Goal: Obtain resource: Obtain resource

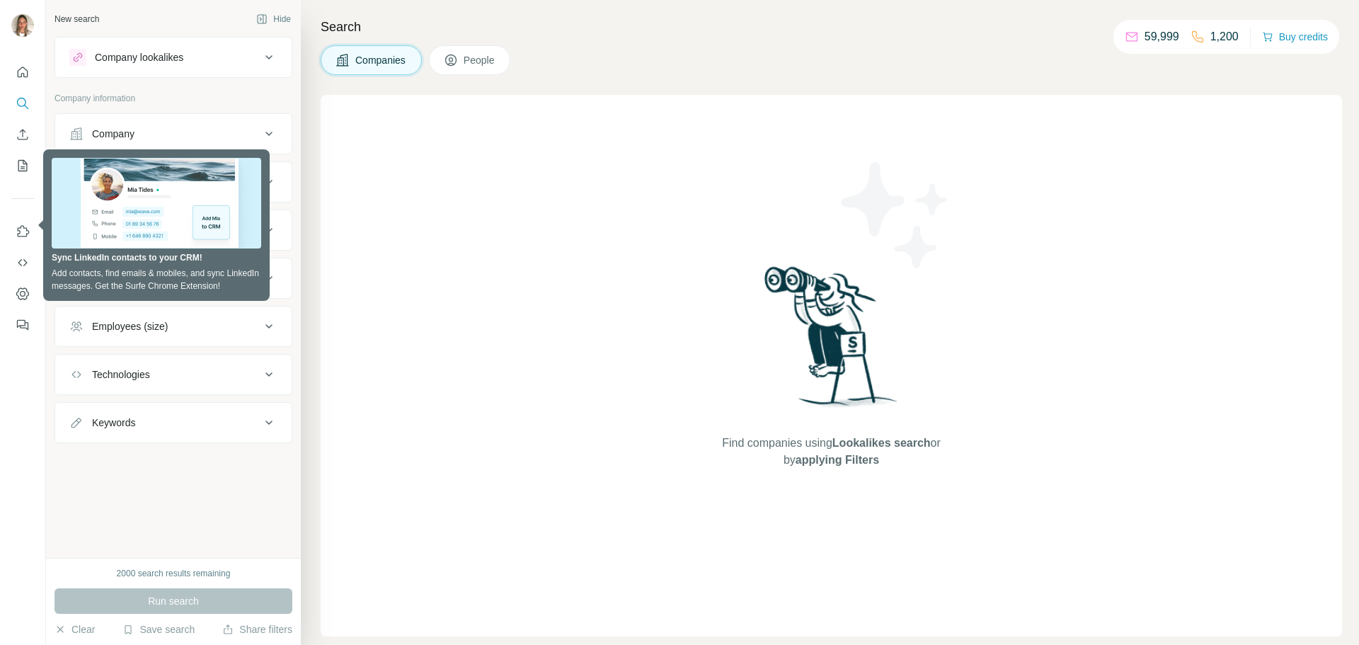
click at [181, 90] on div "Company lookalikes Company information Company Industry HQ location Annual reve…" at bounding box center [174, 240] width 238 height 406
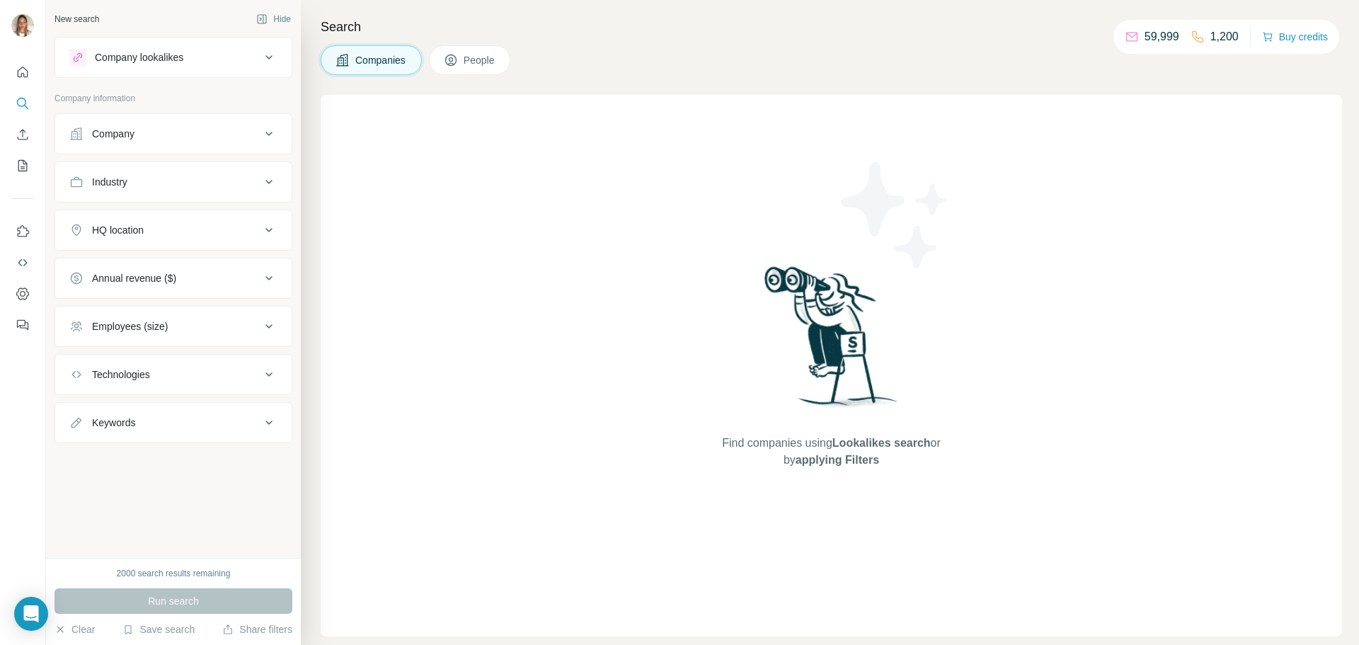
click at [150, 132] on div "Company" at bounding box center [164, 134] width 191 height 14
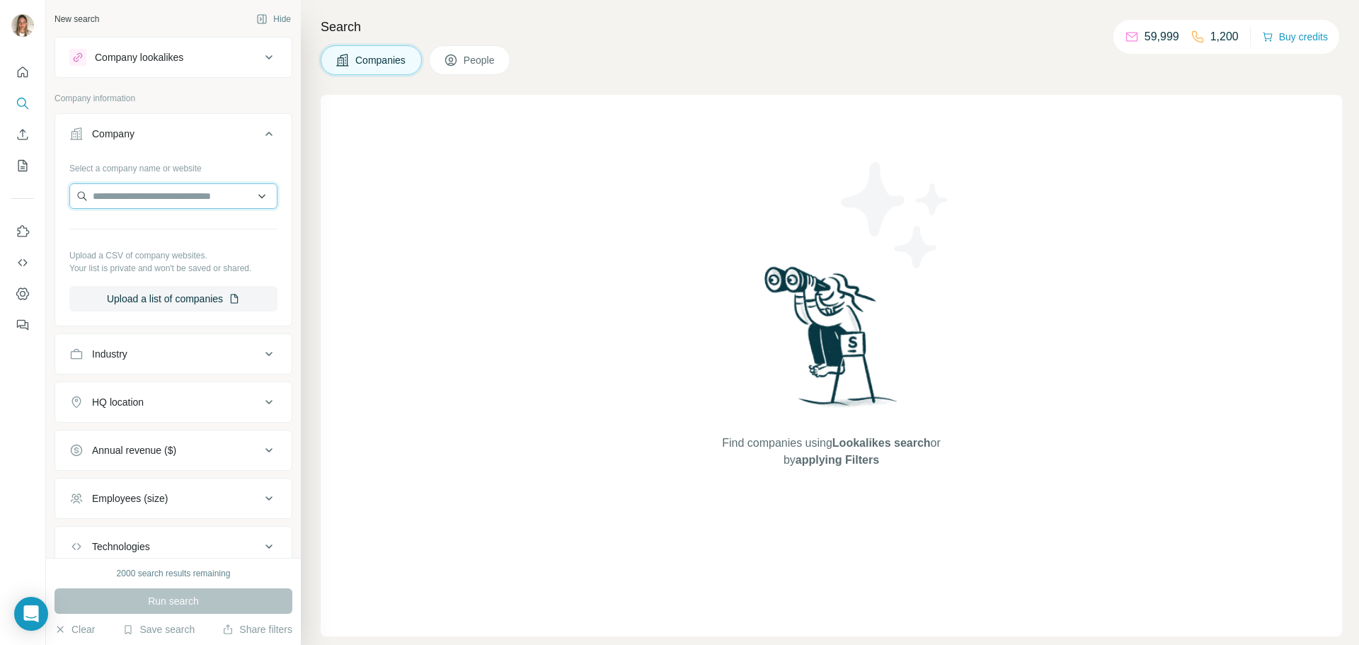
click at [167, 186] on input "text" at bounding box center [173, 195] width 208 height 25
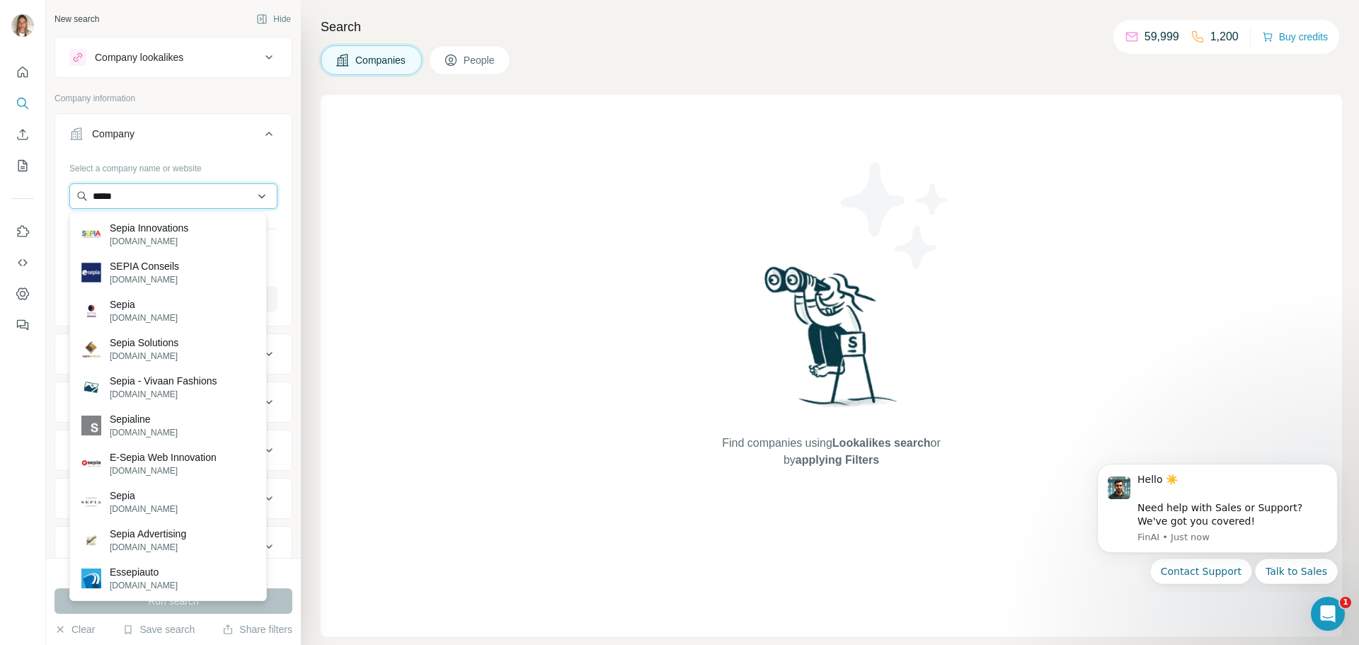
click at [108, 197] on input "*****" at bounding box center [173, 195] width 208 height 25
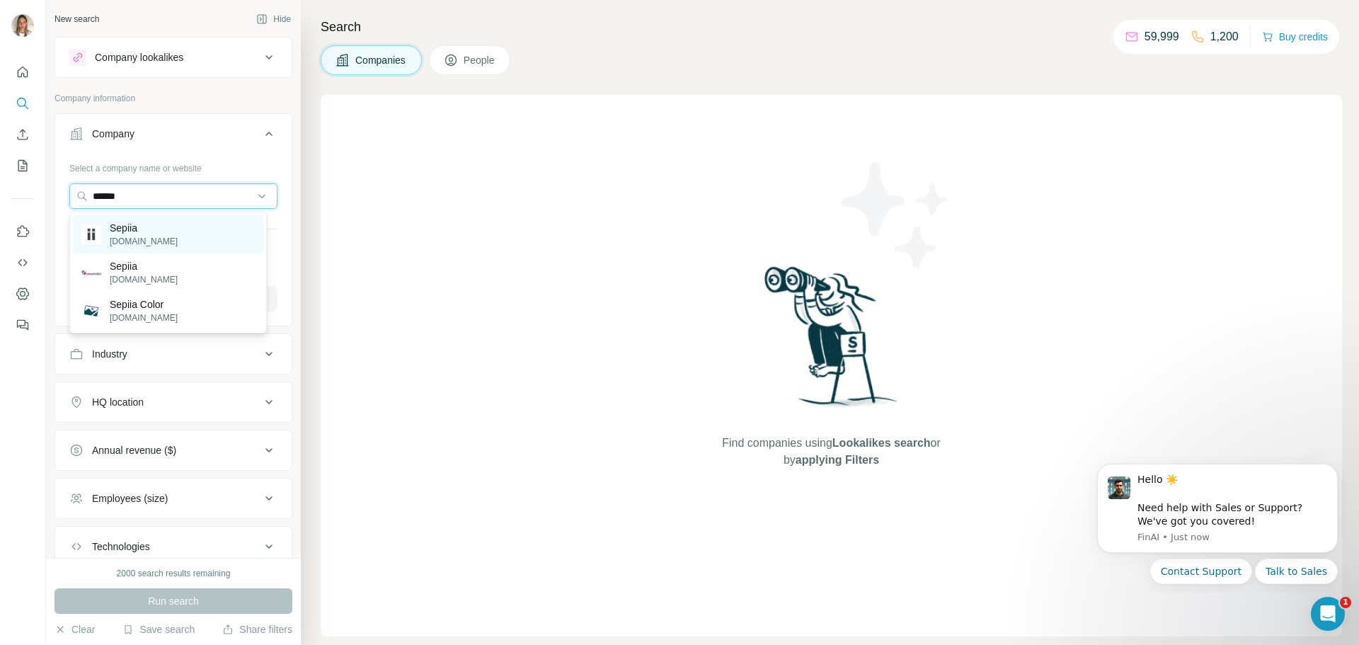
type input "******"
click at [147, 237] on p "[DOMAIN_NAME]" at bounding box center [144, 241] width 68 height 13
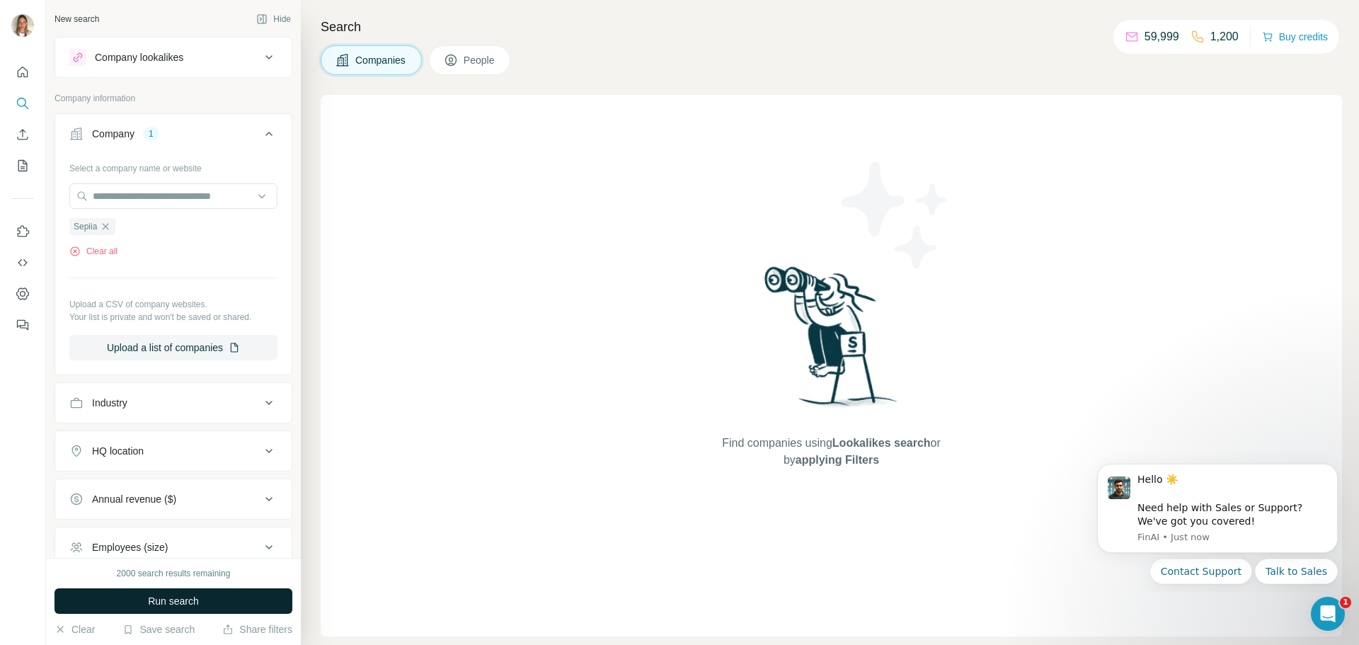
click at [167, 602] on span "Run search" at bounding box center [173, 601] width 51 height 14
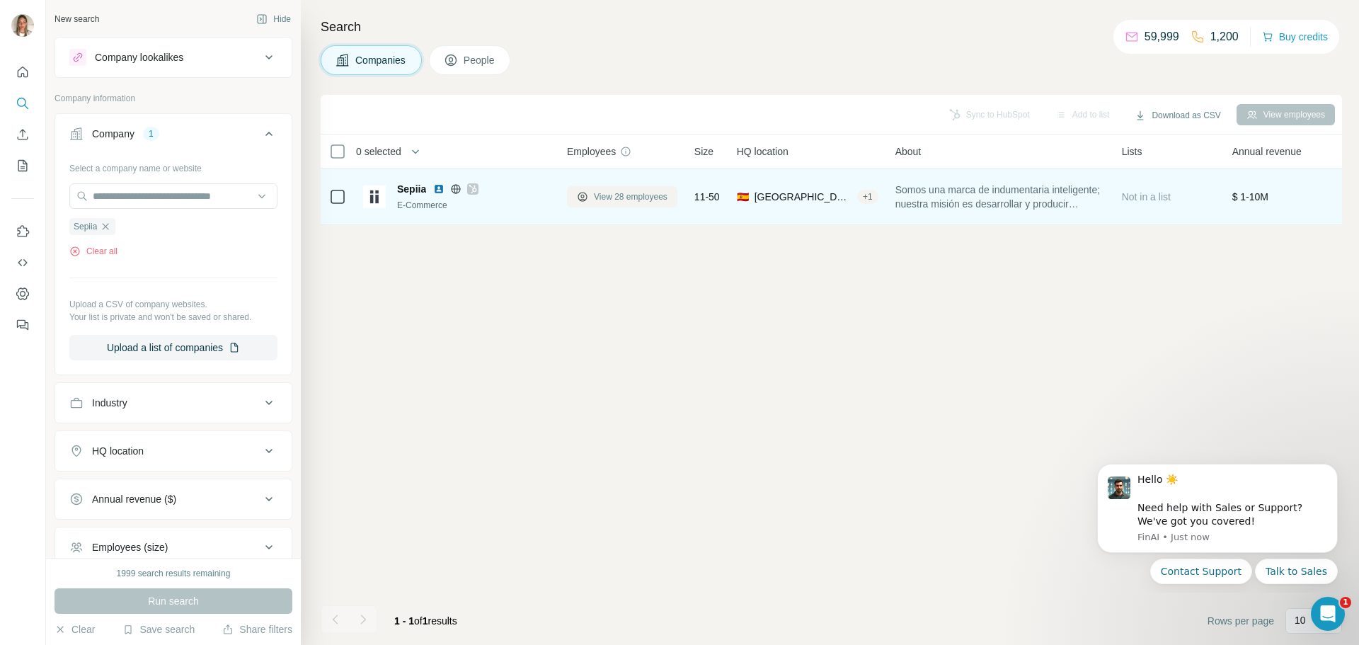
click at [619, 193] on span "View 28 employees" at bounding box center [631, 196] width 74 height 13
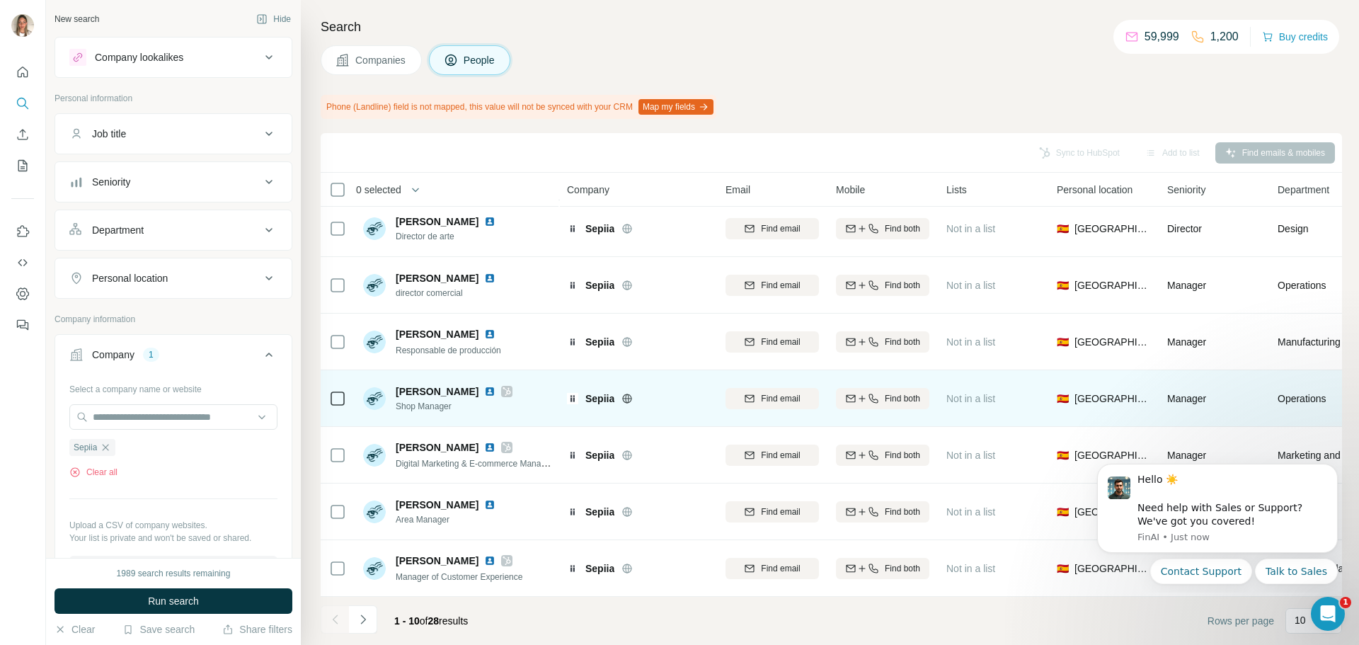
scroll to position [183, 0]
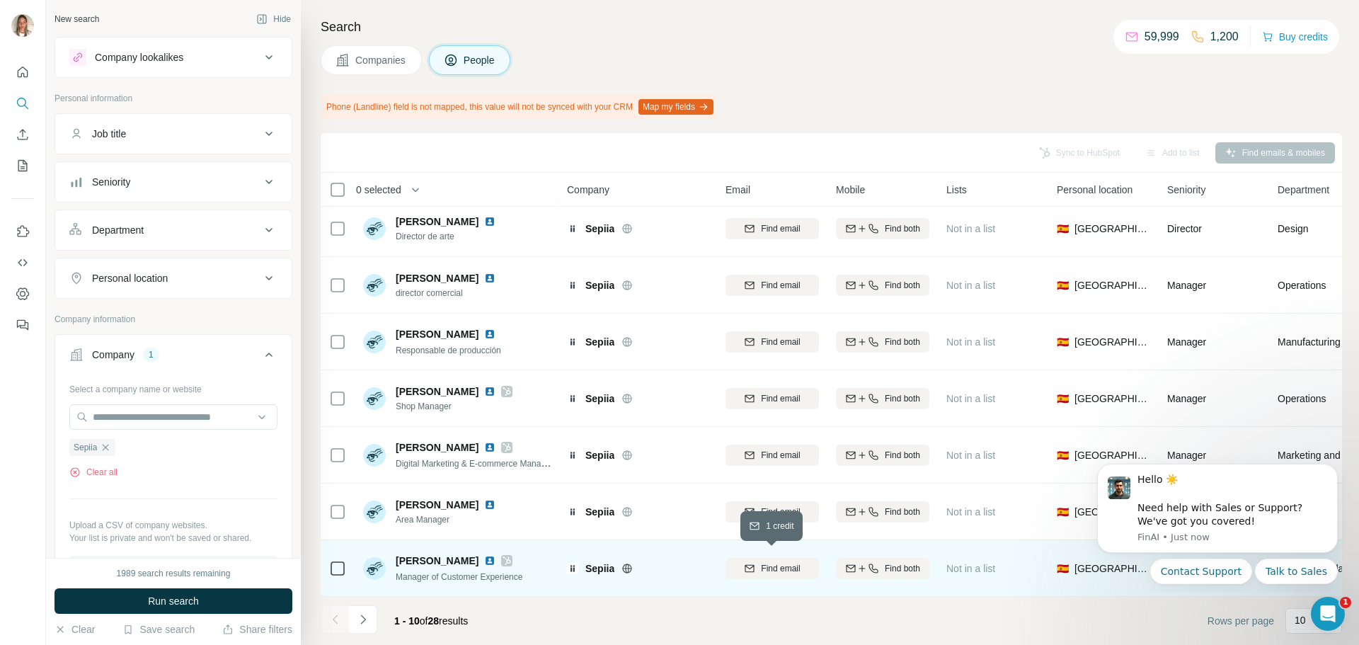
click at [779, 562] on span "Find email" at bounding box center [780, 568] width 39 height 13
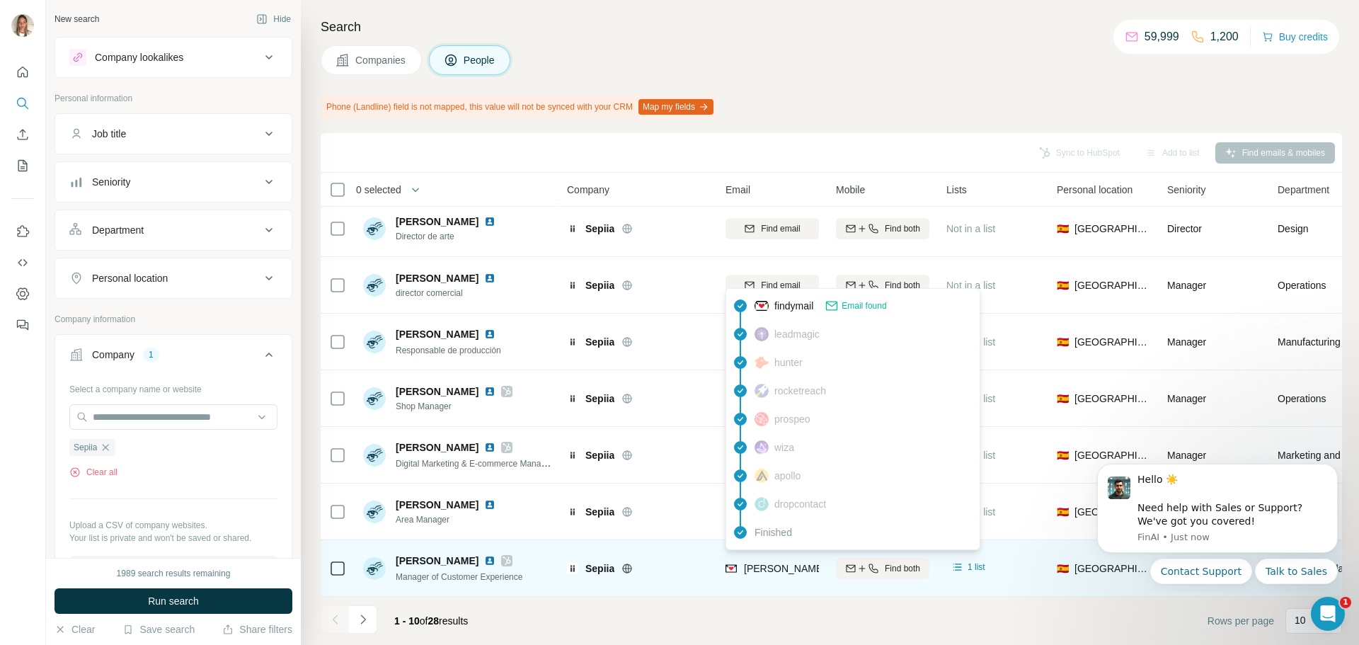
drag, startPoint x: 767, startPoint y: 559, endPoint x: 747, endPoint y: 561, distance: 20.6
click at [747, 563] on span "[PERSON_NAME][EMAIL_ADDRESS][DOMAIN_NAME]" at bounding box center [868, 568] width 249 height 11
click at [756, 563] on span "[PERSON_NAME][EMAIL_ADDRESS][DOMAIN_NAME]" at bounding box center [868, 568] width 249 height 11
click at [758, 563] on span "[PERSON_NAME][EMAIL_ADDRESS][DOMAIN_NAME]" at bounding box center [868, 568] width 249 height 11
click at [784, 563] on span "[PERSON_NAME][EMAIL_ADDRESS][DOMAIN_NAME]" at bounding box center [868, 568] width 249 height 11
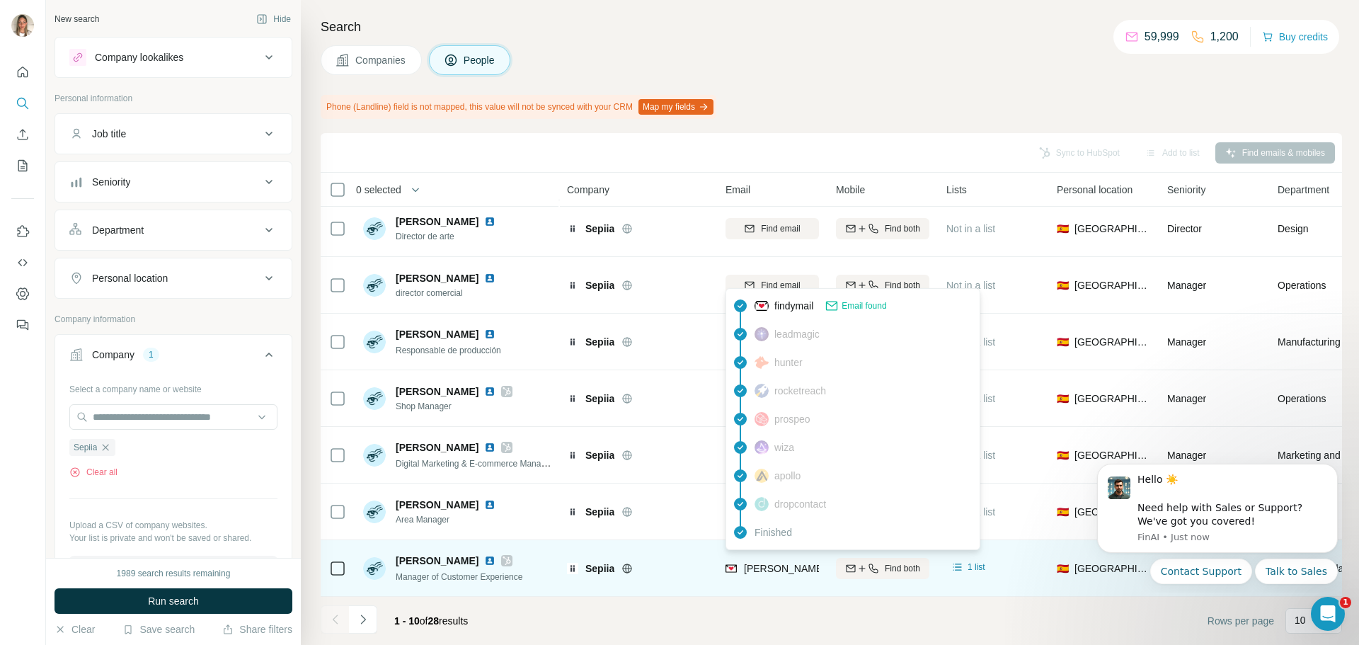
click at [779, 577] on div "[PERSON_NAME][EMAIL_ADDRESS][DOMAIN_NAME]" at bounding box center [772, 568] width 93 height 39
click at [775, 563] on span "[PERSON_NAME][EMAIL_ADDRESS][DOMAIN_NAME]" at bounding box center [868, 568] width 249 height 11
drag, startPoint x: 798, startPoint y: 559, endPoint x: 787, endPoint y: 566, distance: 13.7
click at [787, 566] on span "[PERSON_NAME][EMAIL_ADDRESS][DOMAIN_NAME]" at bounding box center [868, 568] width 249 height 11
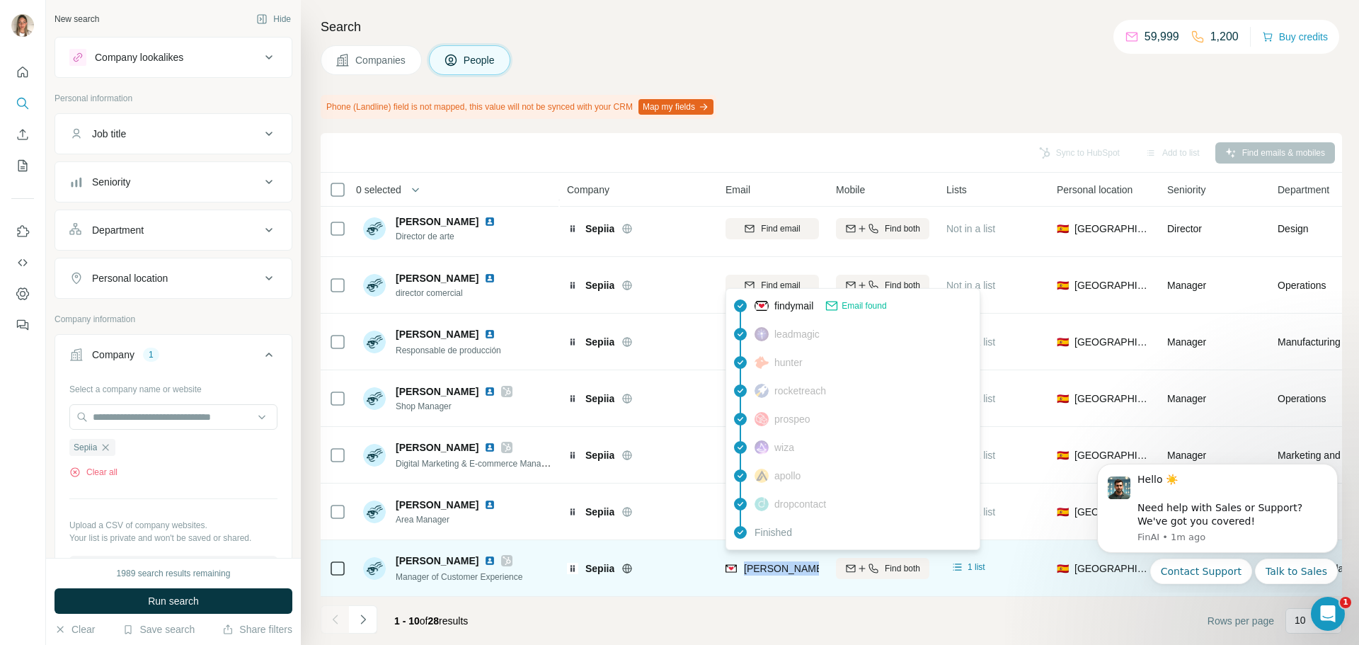
drag, startPoint x: 747, startPoint y: 564, endPoint x: 816, endPoint y: 566, distance: 68.7
click at [816, 566] on span "[PERSON_NAME][EMAIL_ADDRESS][DOMAIN_NAME]" at bounding box center [868, 568] width 249 height 11
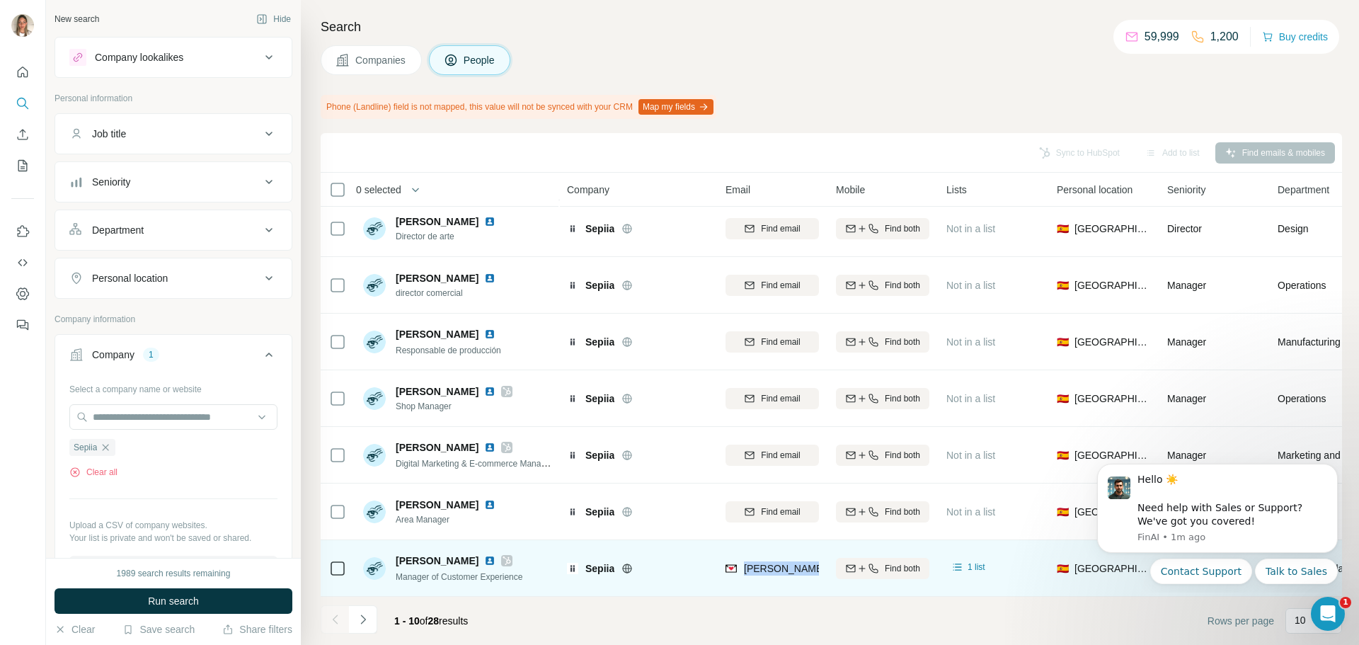
click at [787, 577] on div "[PERSON_NAME][EMAIL_ADDRESS][DOMAIN_NAME]" at bounding box center [772, 568] width 93 height 39
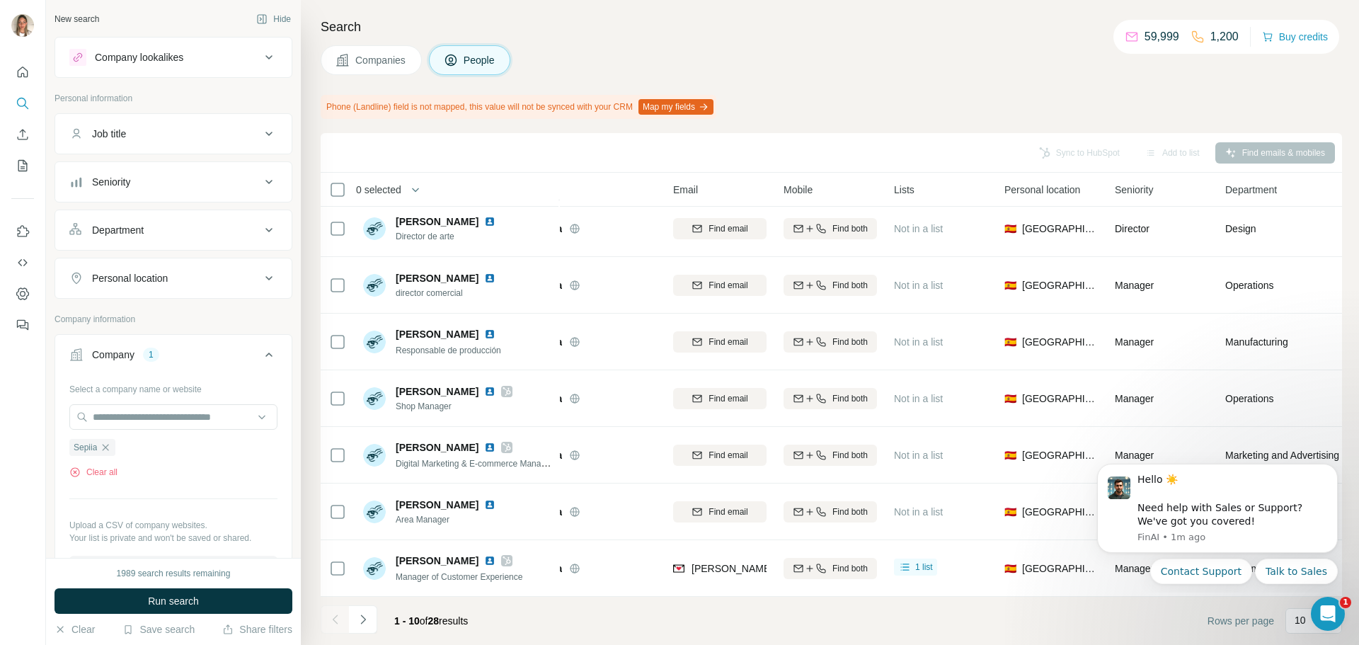
scroll to position [183, 18]
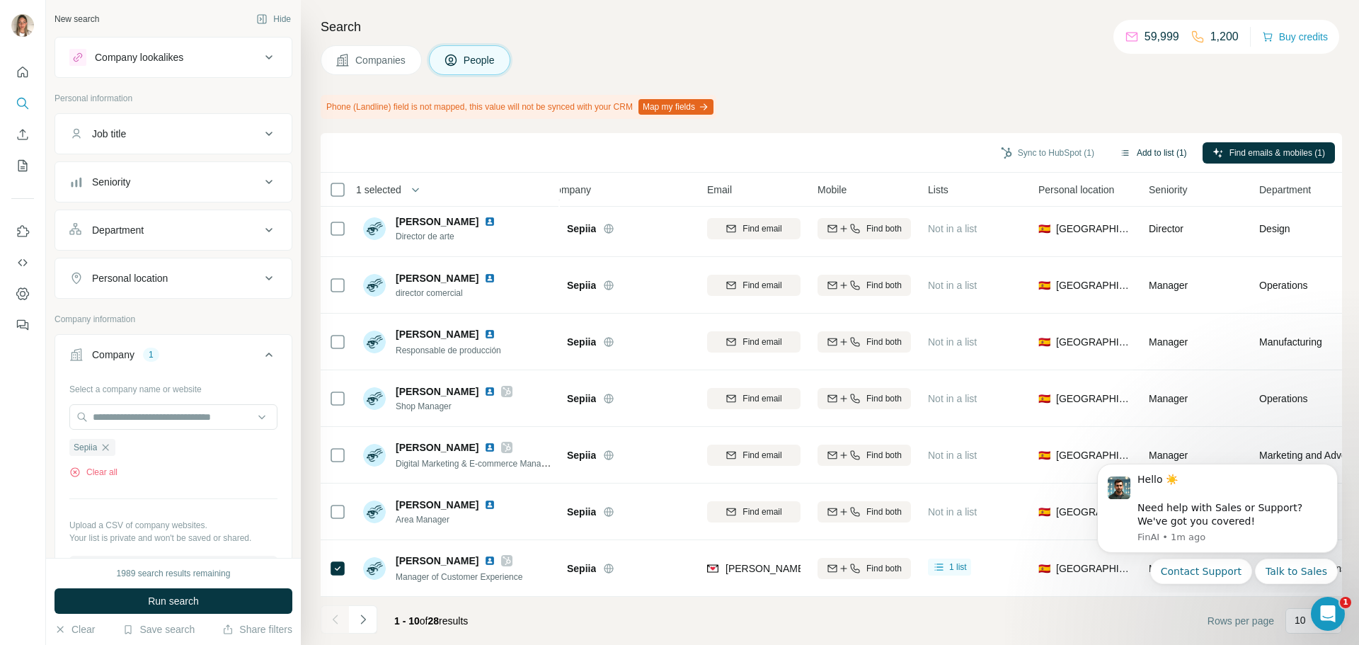
click at [1150, 157] on button "Add to list (1)" at bounding box center [1153, 152] width 87 height 21
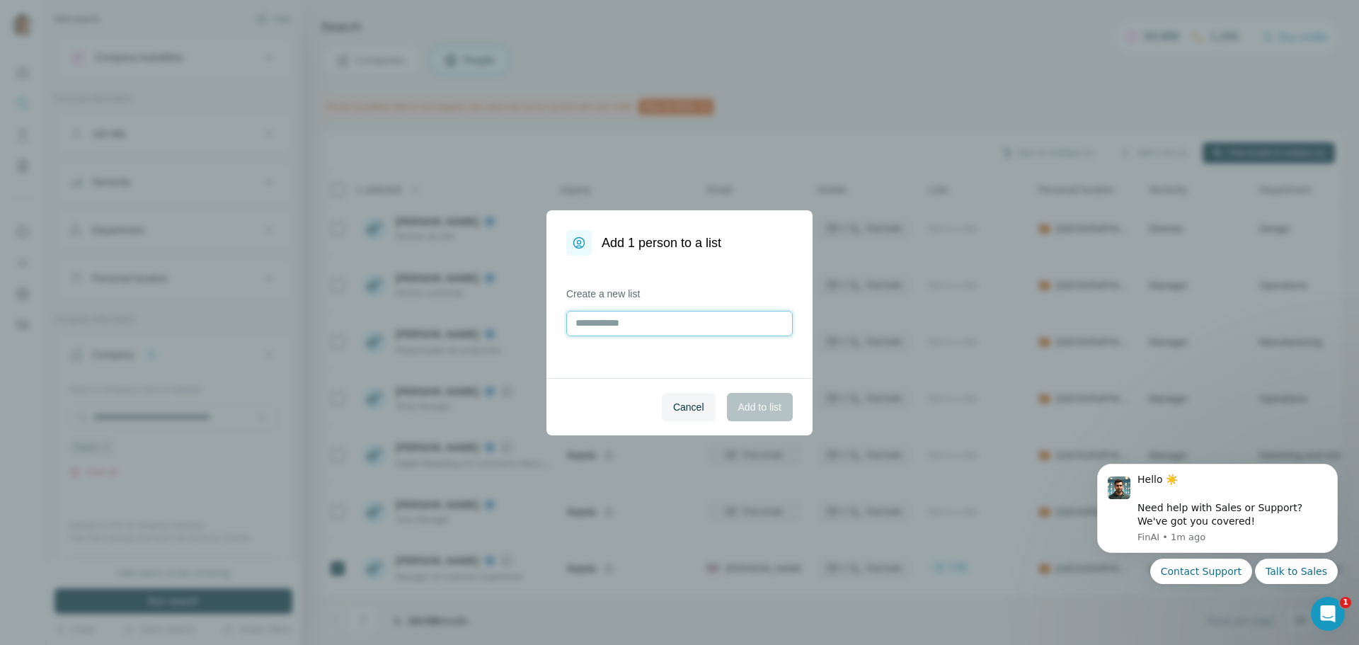
click at [628, 321] on input "text" at bounding box center [679, 323] width 227 height 25
type input "**********"
click at [754, 393] on button "Add to list" at bounding box center [760, 407] width 66 height 28
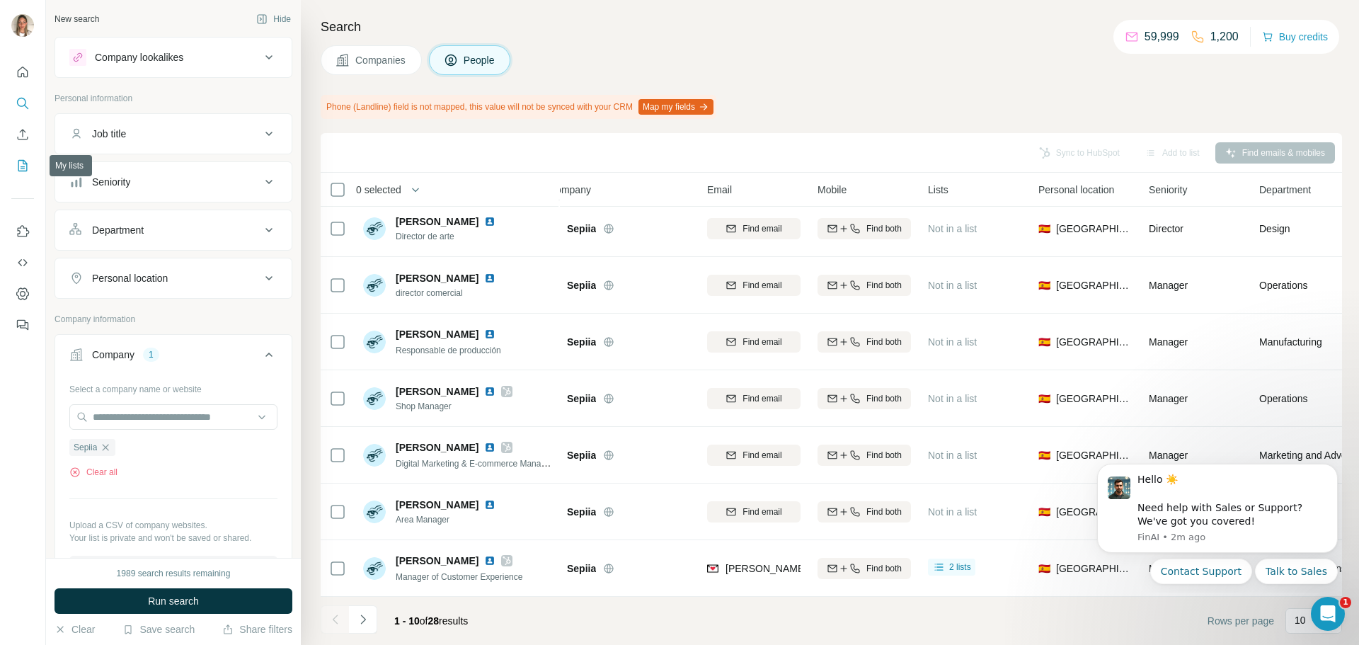
click at [24, 167] on icon "My lists" at bounding box center [24, 164] width 7 height 9
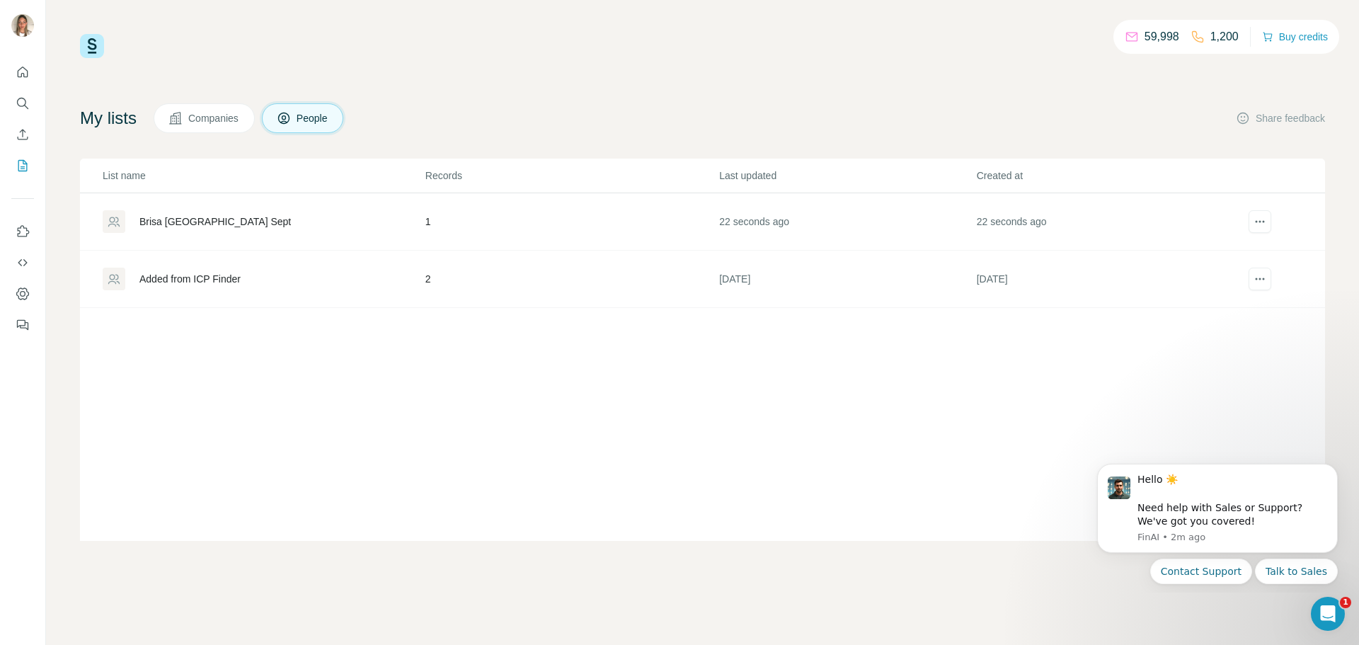
click at [268, 216] on div "Brisa [GEOGRAPHIC_DATA] Sept" at bounding box center [263, 221] width 321 height 23
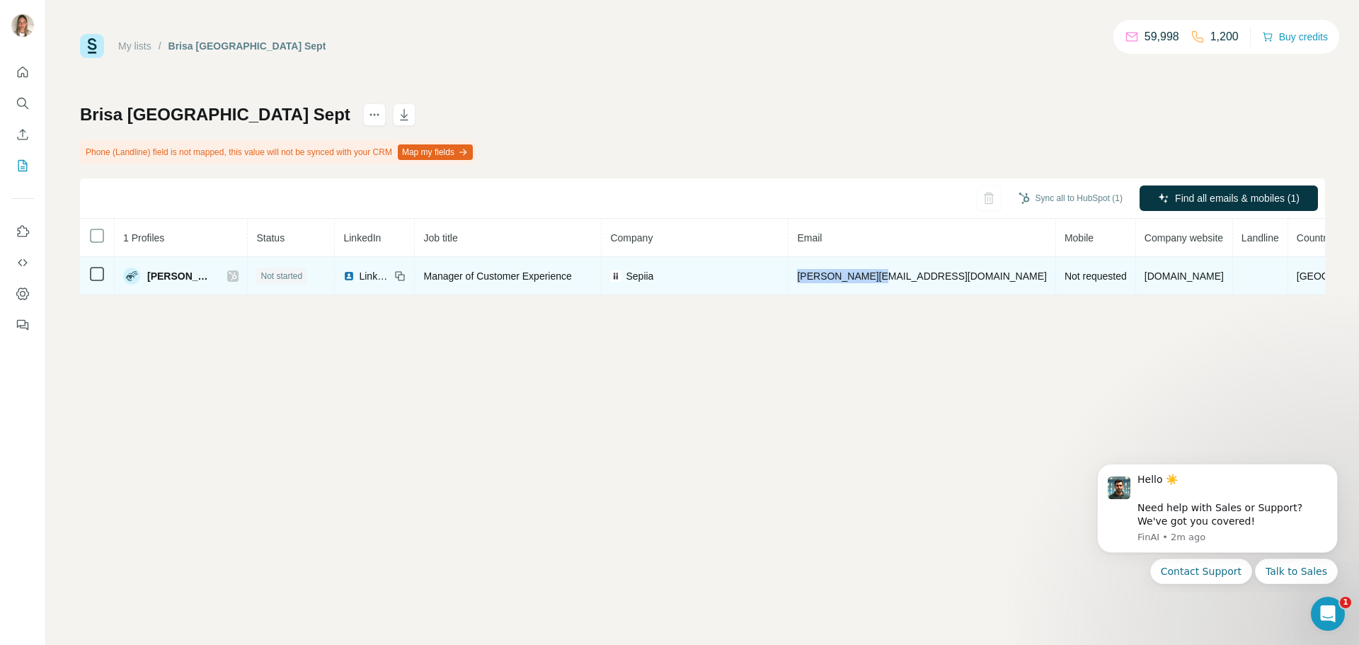
drag, startPoint x: 884, startPoint y: 278, endPoint x: 956, endPoint y: 271, distance: 72.5
click at [956, 271] on span "[PERSON_NAME][EMAIL_ADDRESS][DOMAIN_NAME]" at bounding box center [921, 275] width 249 height 11
drag, startPoint x: 960, startPoint y: 275, endPoint x: 882, endPoint y: 278, distance: 78.0
click at [882, 278] on span "[PERSON_NAME][EMAIL_ADDRESS][DOMAIN_NAME]" at bounding box center [921, 275] width 249 height 11
copy span "[PERSON_NAME][EMAIL_ADDRESS][DOMAIN_NAME]"
